Goal: Check status: Check status

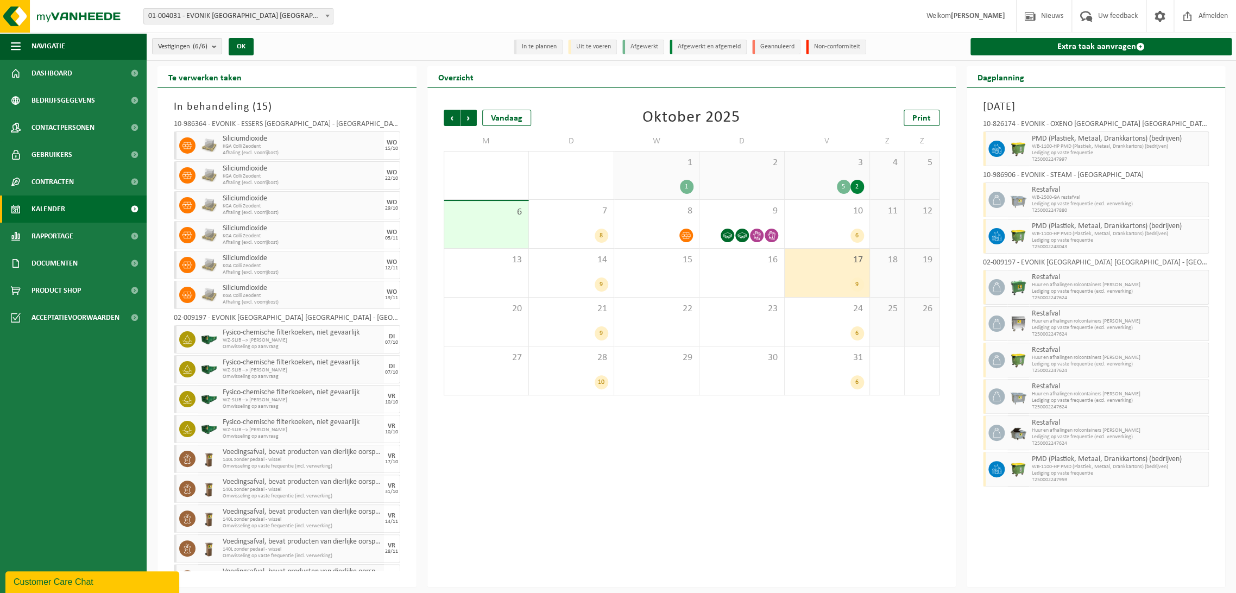
scroll to position [21, 0]
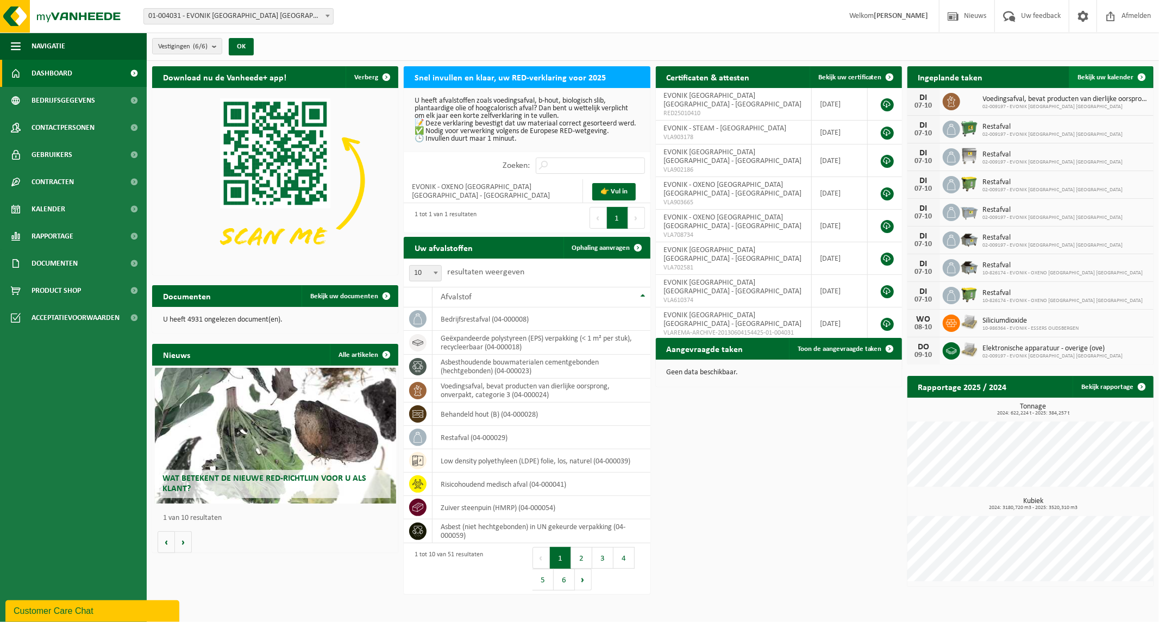
click at [1115, 82] on link "Bekijk uw kalender" at bounding box center [1110, 77] width 84 height 22
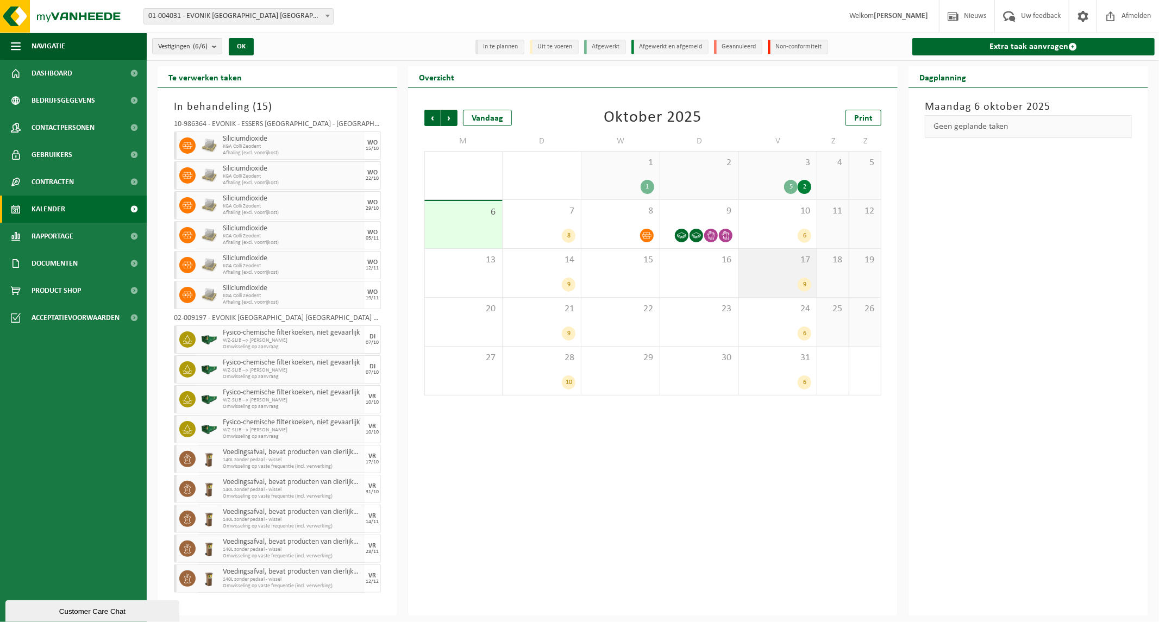
click at [780, 256] on span "17" at bounding box center [777, 260] width 67 height 12
